Goal: Information Seeking & Learning: Learn about a topic

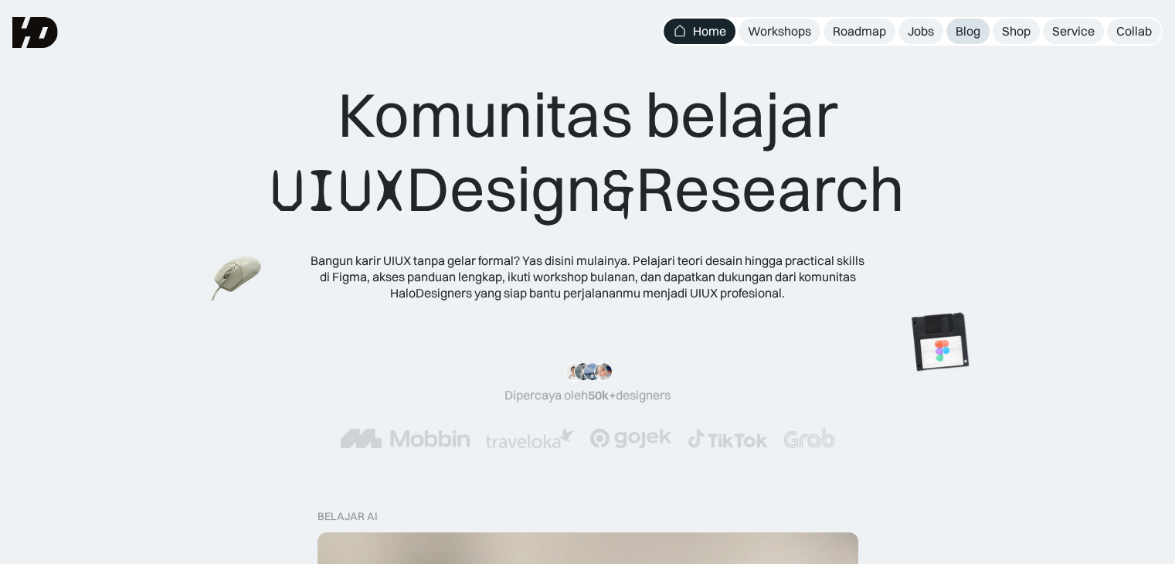
click at [962, 32] on div "Blog" at bounding box center [967, 31] width 25 height 16
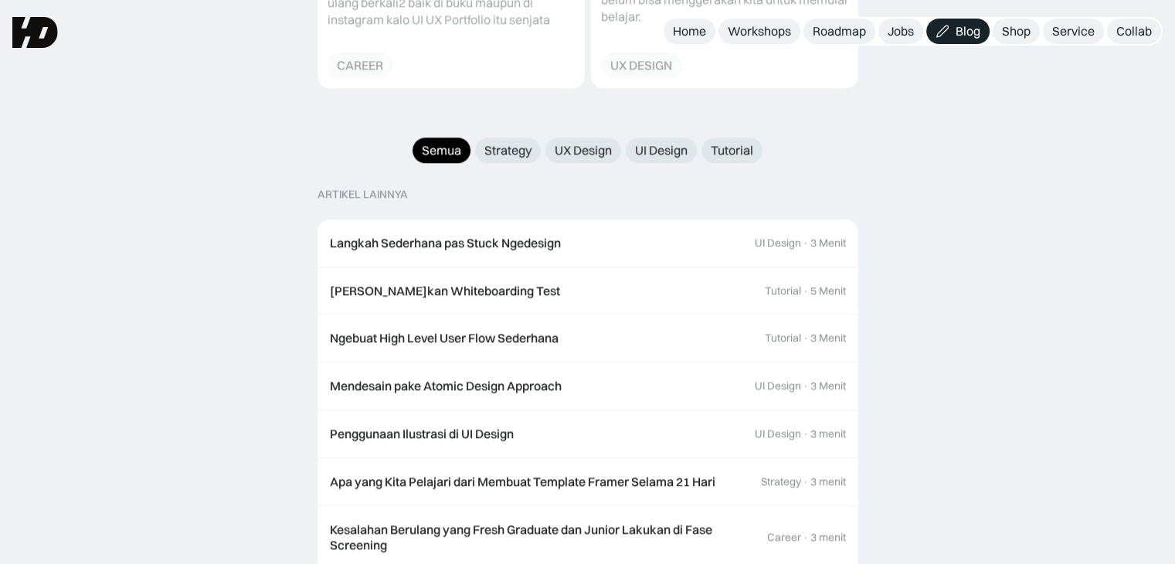
scroll to position [1520, 0]
click at [514, 142] on div "Strategy" at bounding box center [507, 150] width 47 height 16
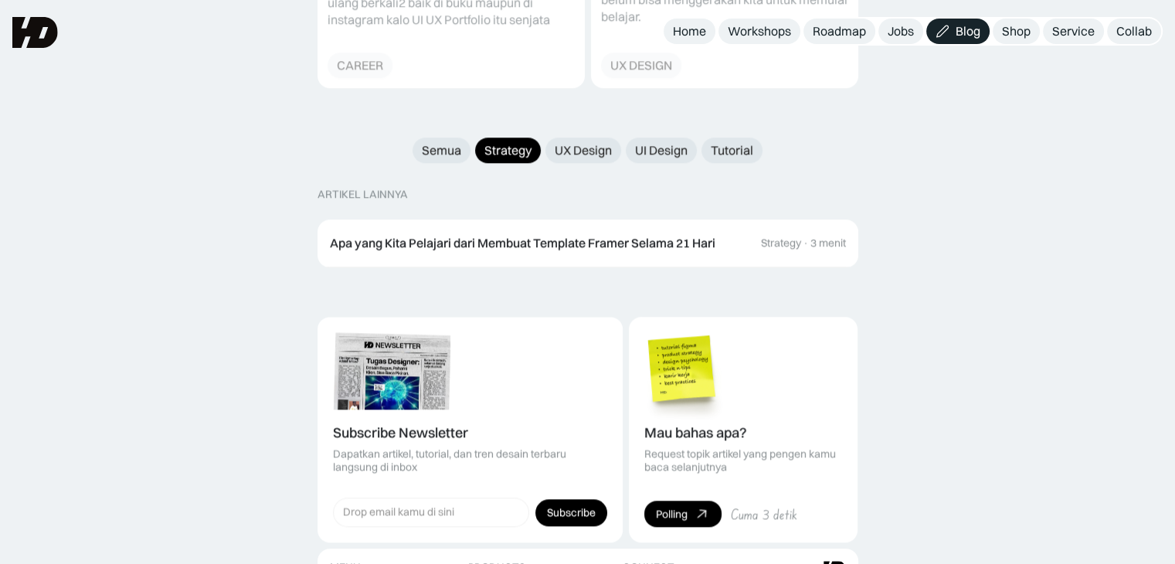
click at [609, 140] on link "UX Design" at bounding box center [583, 149] width 76 height 25
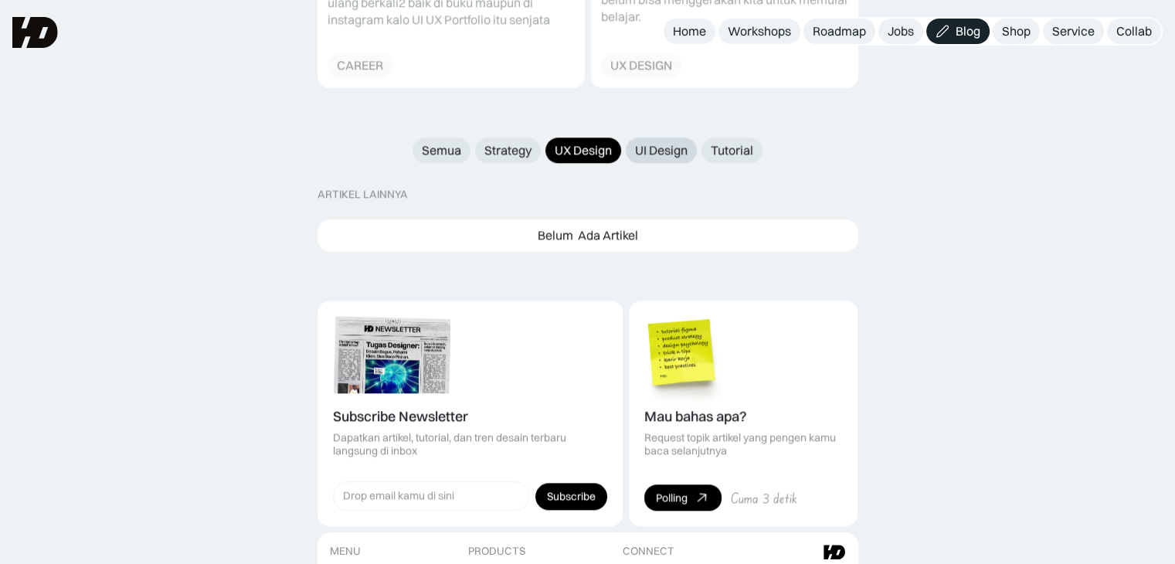
click at [659, 142] on div "UI Design" at bounding box center [661, 150] width 53 height 16
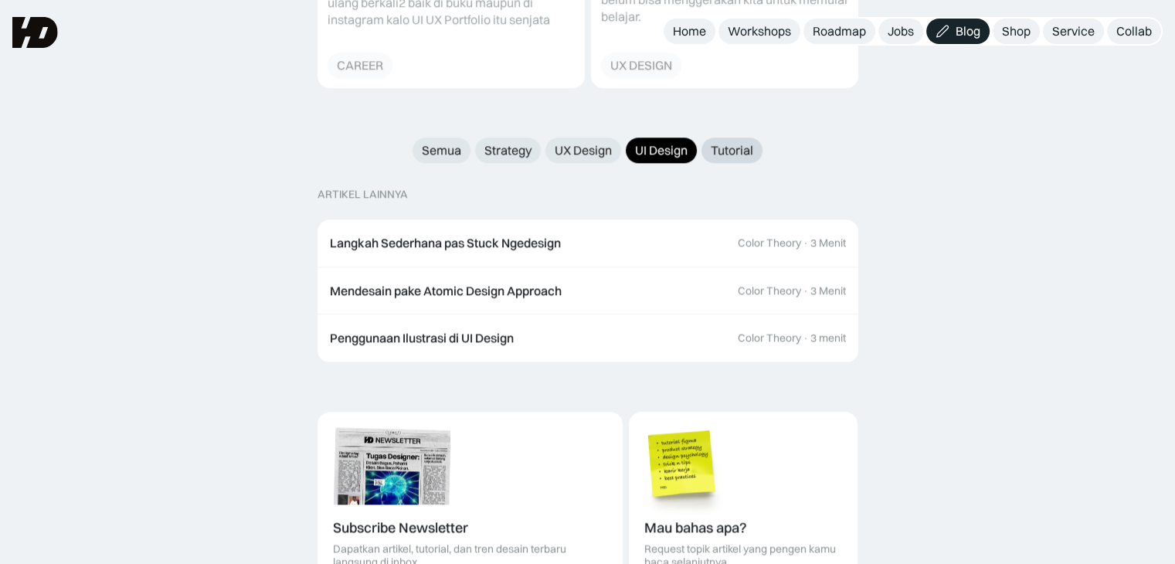
click at [738, 142] on div "Tutorial" at bounding box center [732, 150] width 42 height 16
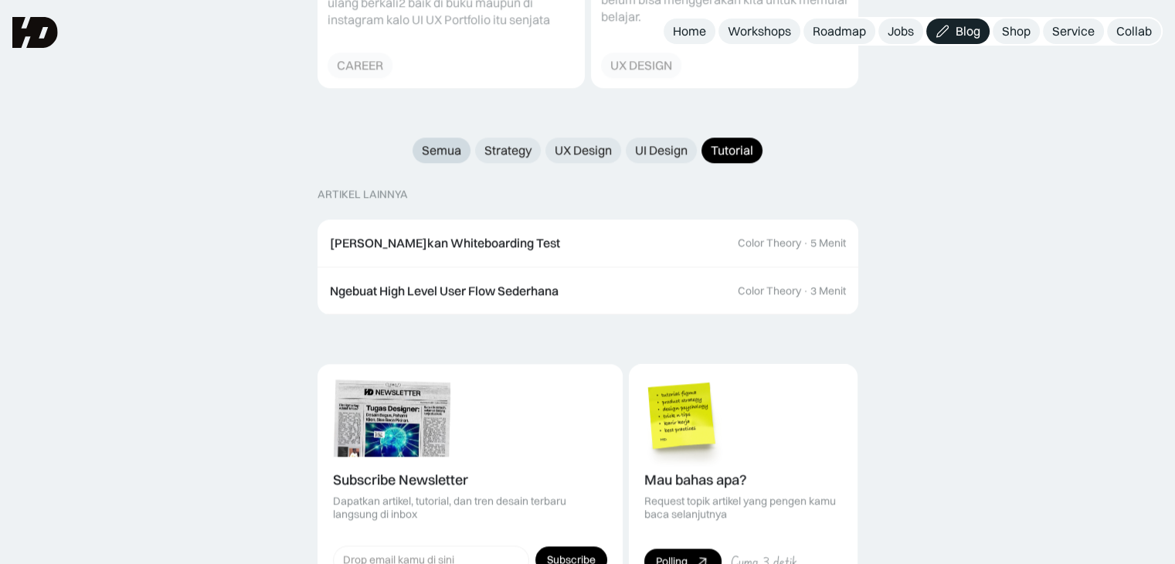
click at [437, 142] on div "Semua" at bounding box center [441, 150] width 39 height 16
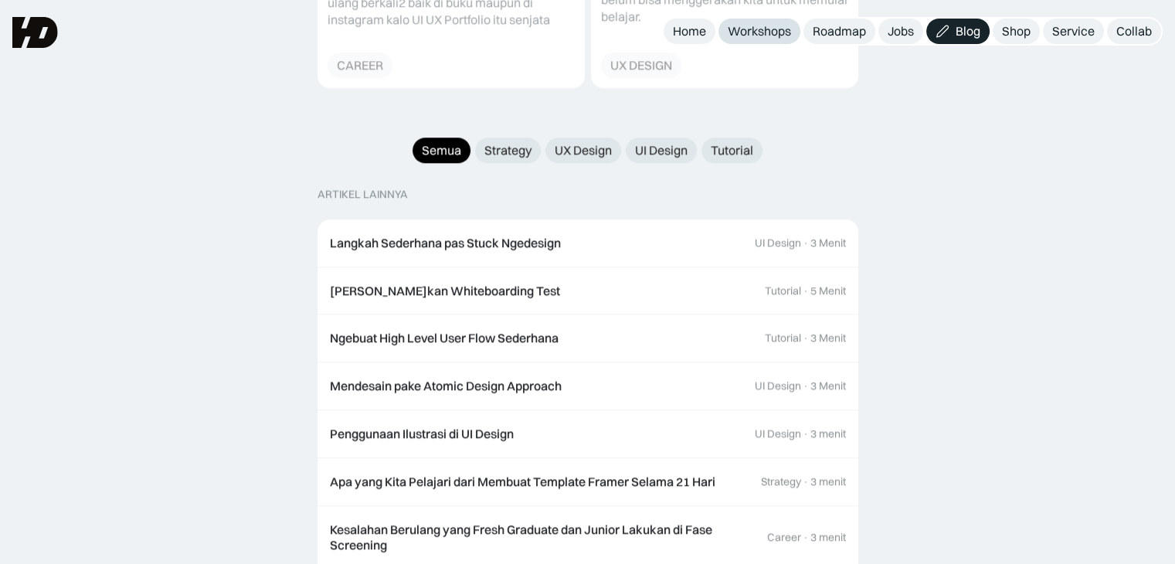
click at [743, 28] on div "Workshops" at bounding box center [759, 31] width 63 height 16
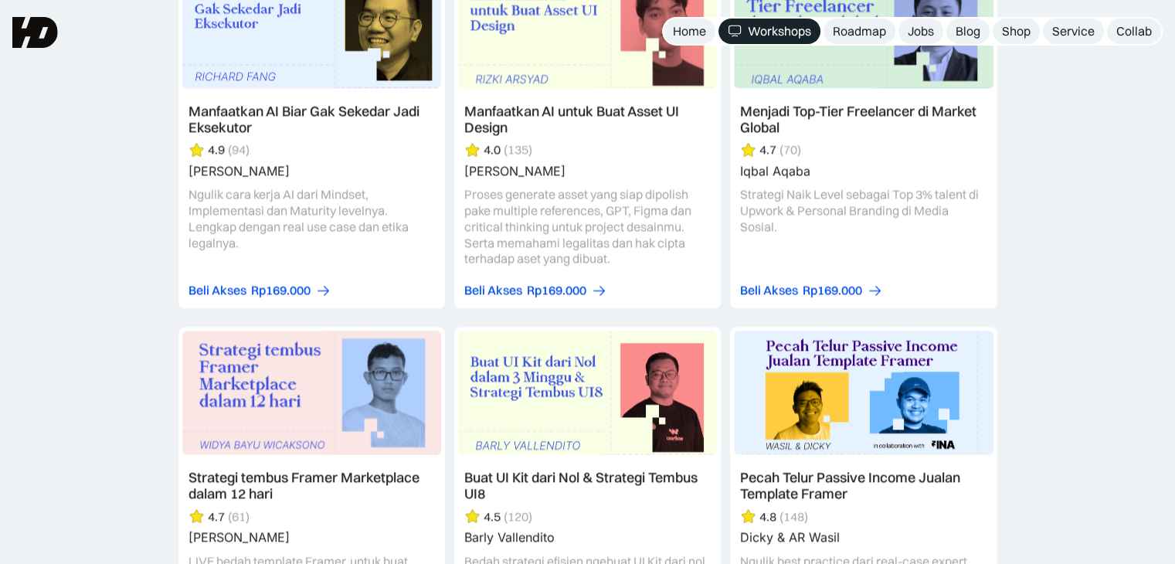
scroll to position [2163, 0]
